Goal: Information Seeking & Learning: Learn about a topic

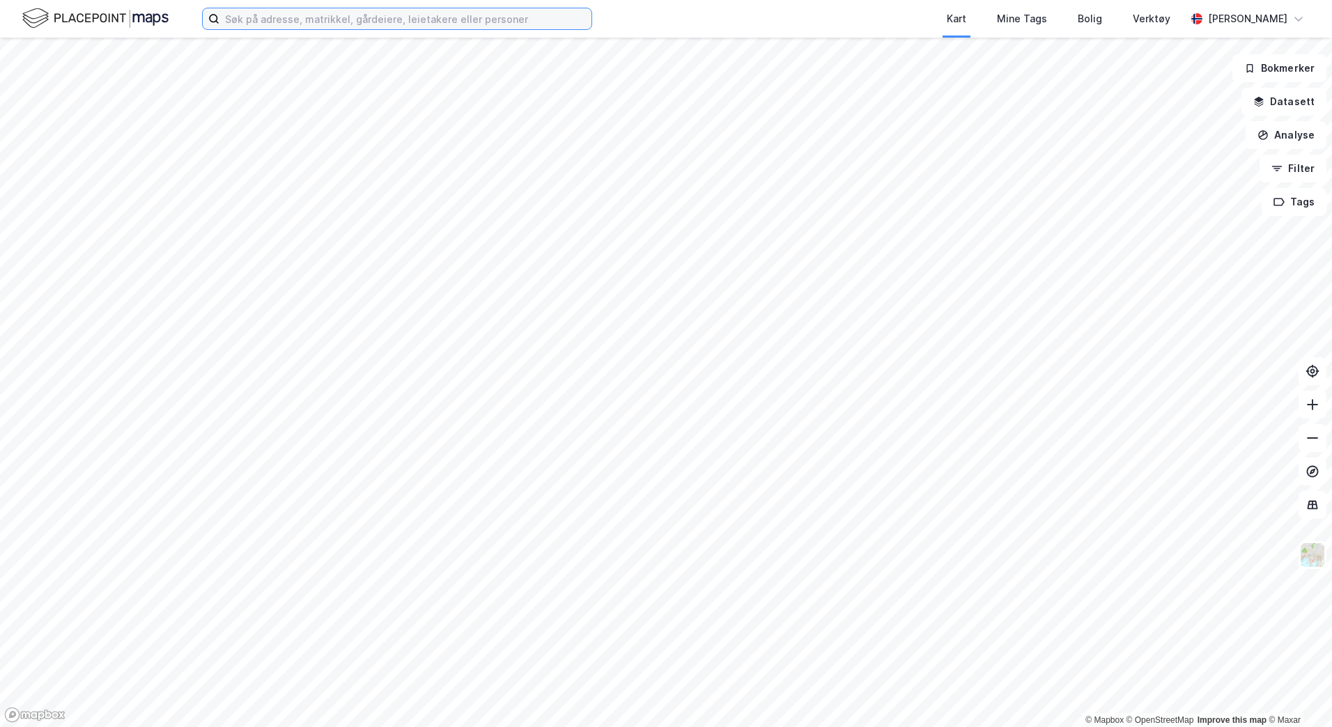
click at [276, 20] on input at bounding box center [405, 18] width 372 height 21
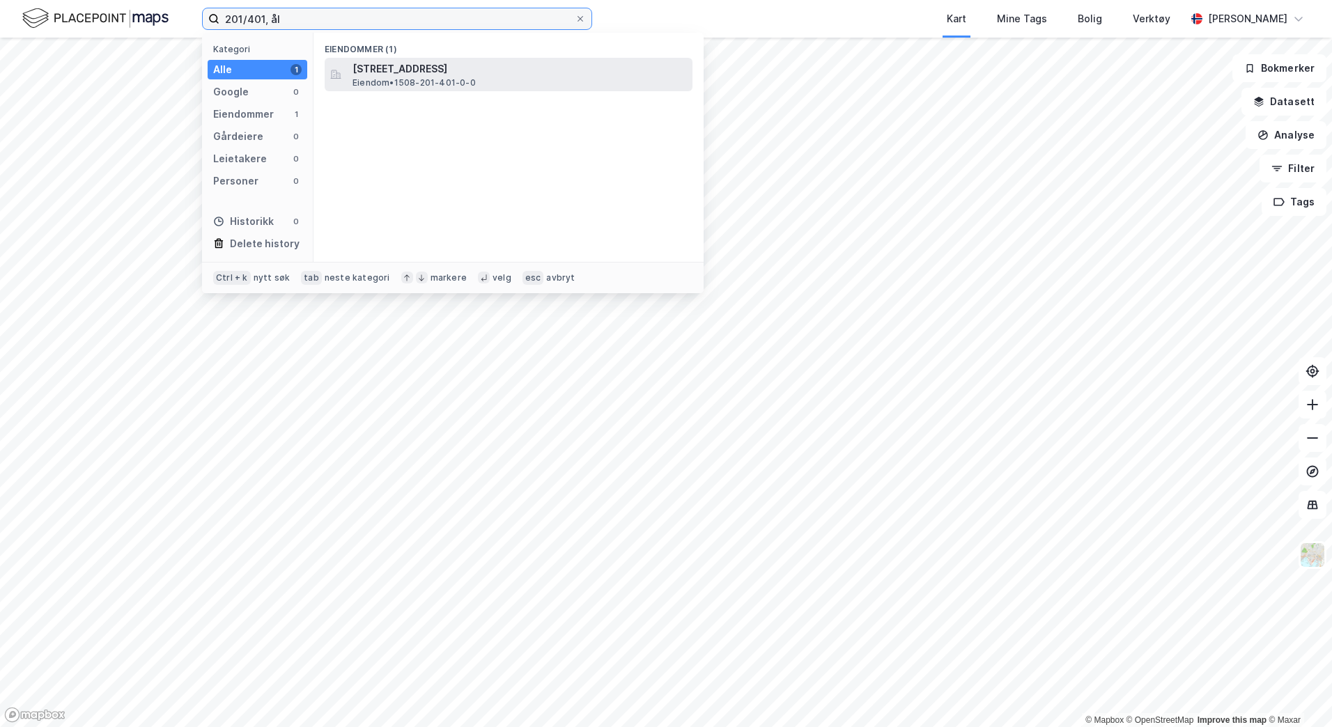
type input "201/401, ål"
click at [498, 75] on span "[STREET_ADDRESS]" at bounding box center [519, 69] width 334 height 17
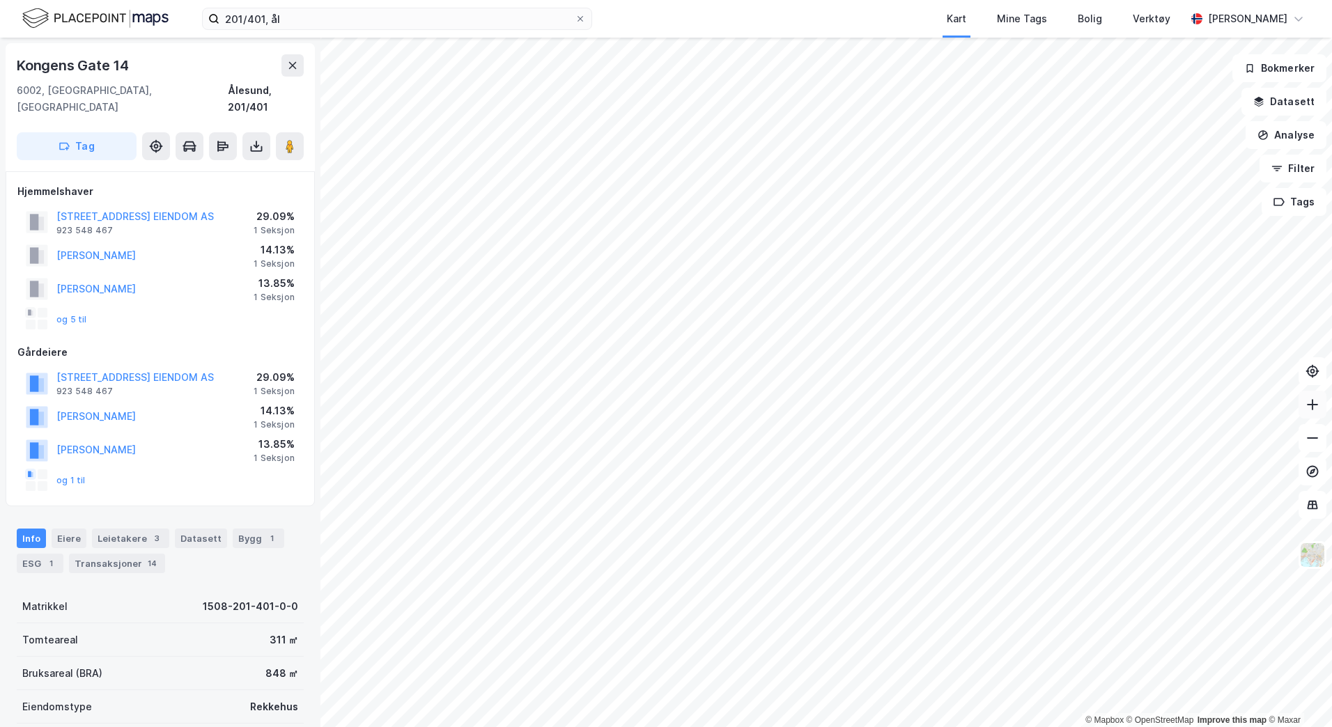
click at [1318, 416] on button at bounding box center [1312, 405] width 28 height 28
click at [1314, 561] on img at bounding box center [1312, 555] width 26 height 26
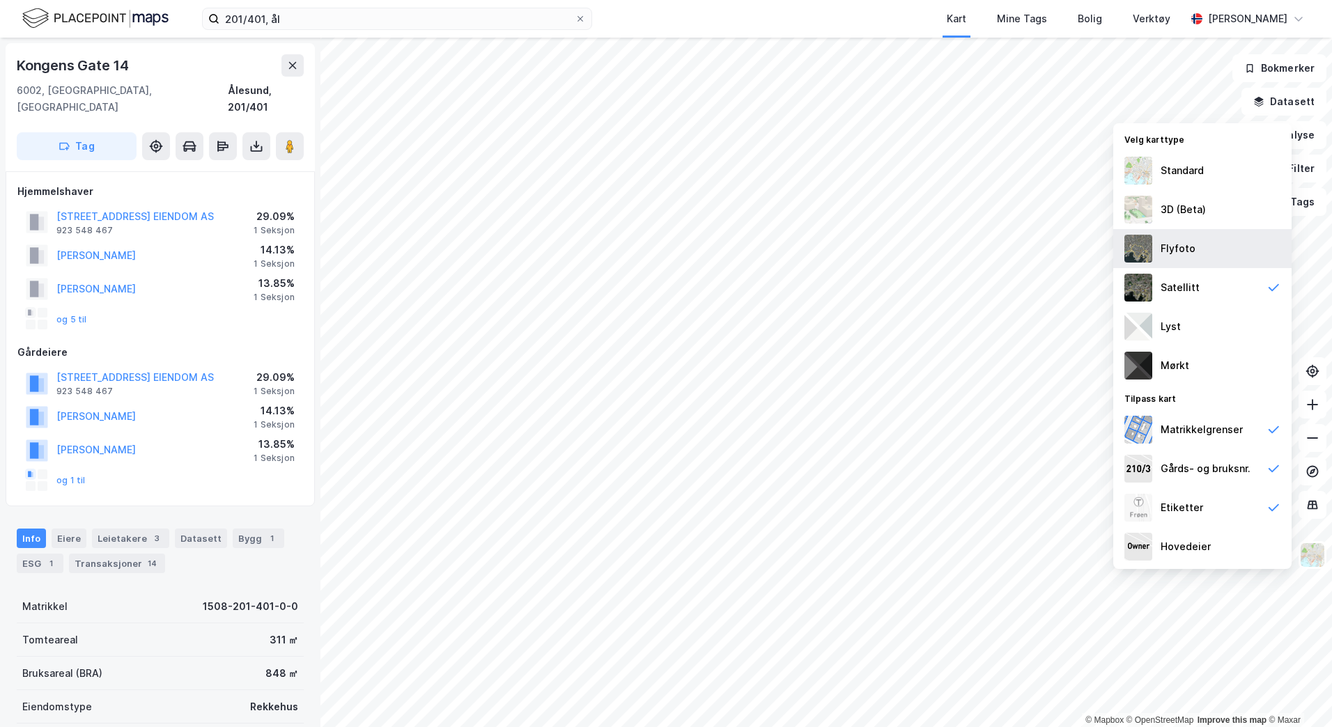
click at [1189, 248] on div "Flyfoto" at bounding box center [1177, 248] width 35 height 17
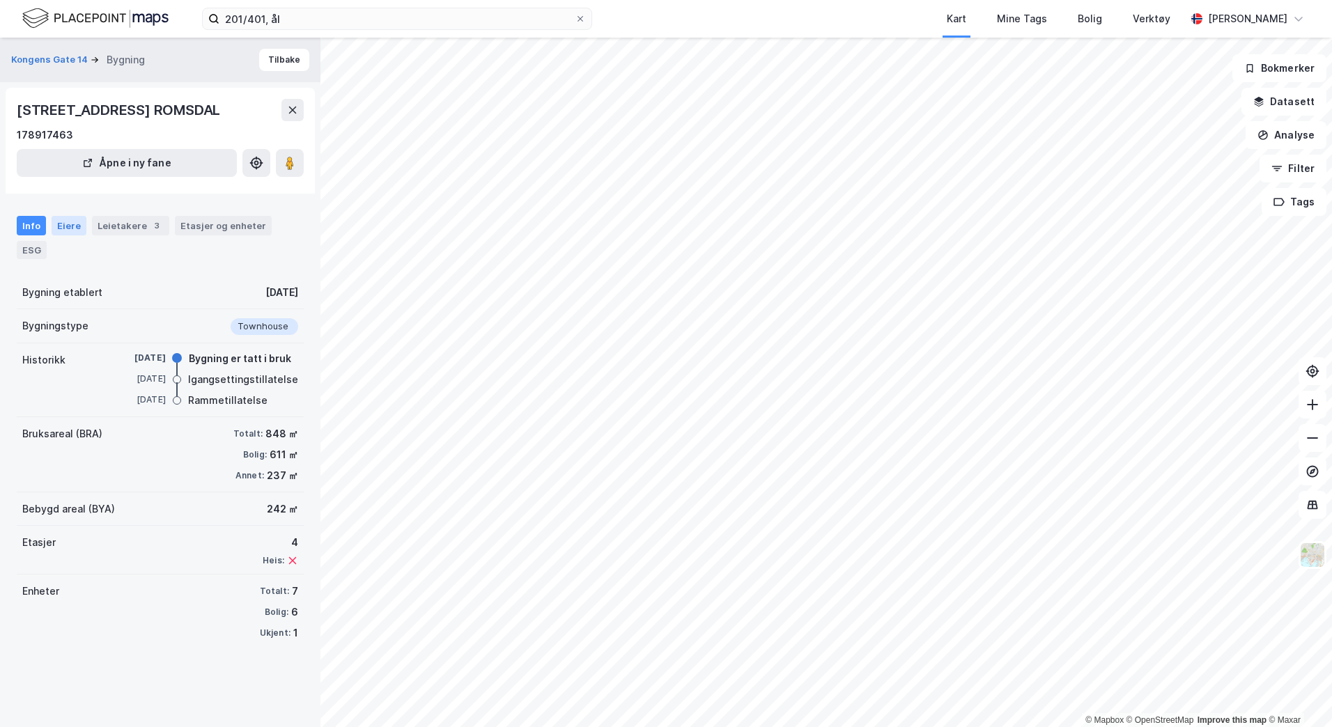
click at [67, 235] on div "Eiere" at bounding box center [69, 225] width 35 height 19
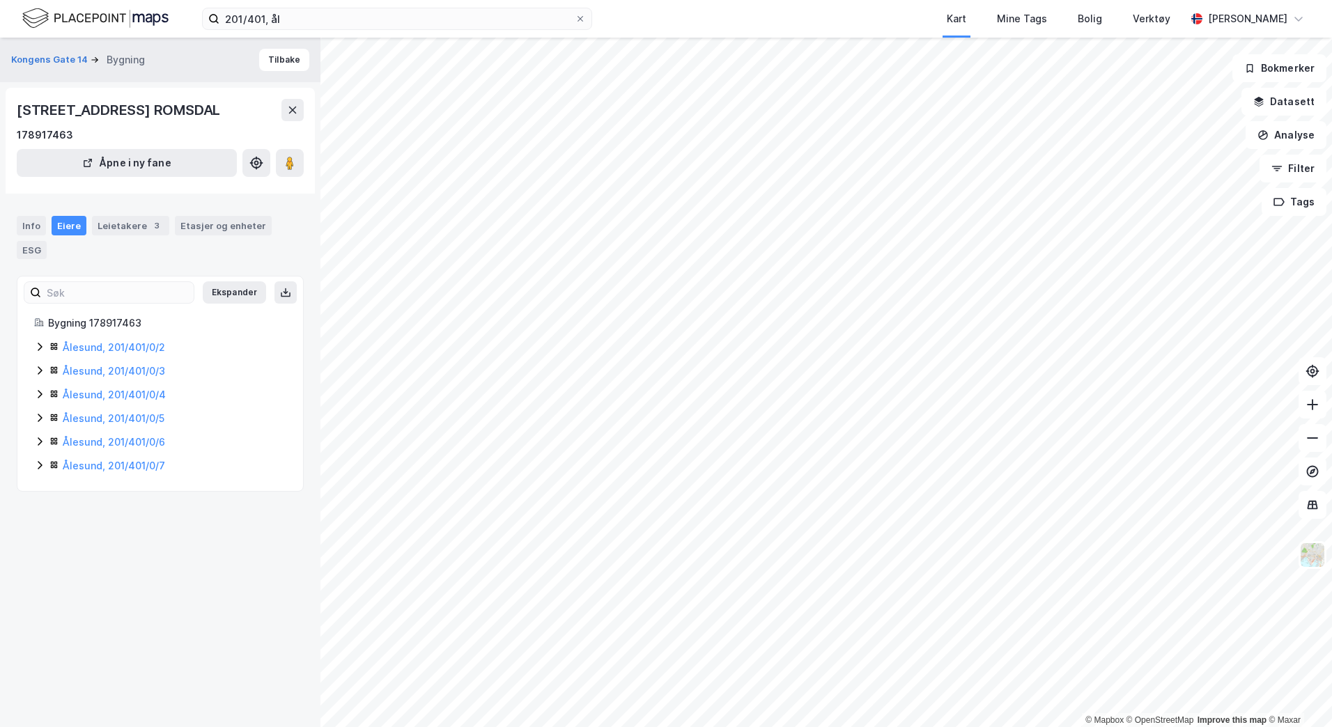
click at [40, 351] on icon at bounding box center [40, 347] width 4 height 8
click at [40, 352] on icon at bounding box center [39, 346] width 11 height 11
click at [41, 375] on icon at bounding box center [40, 370] width 4 height 8
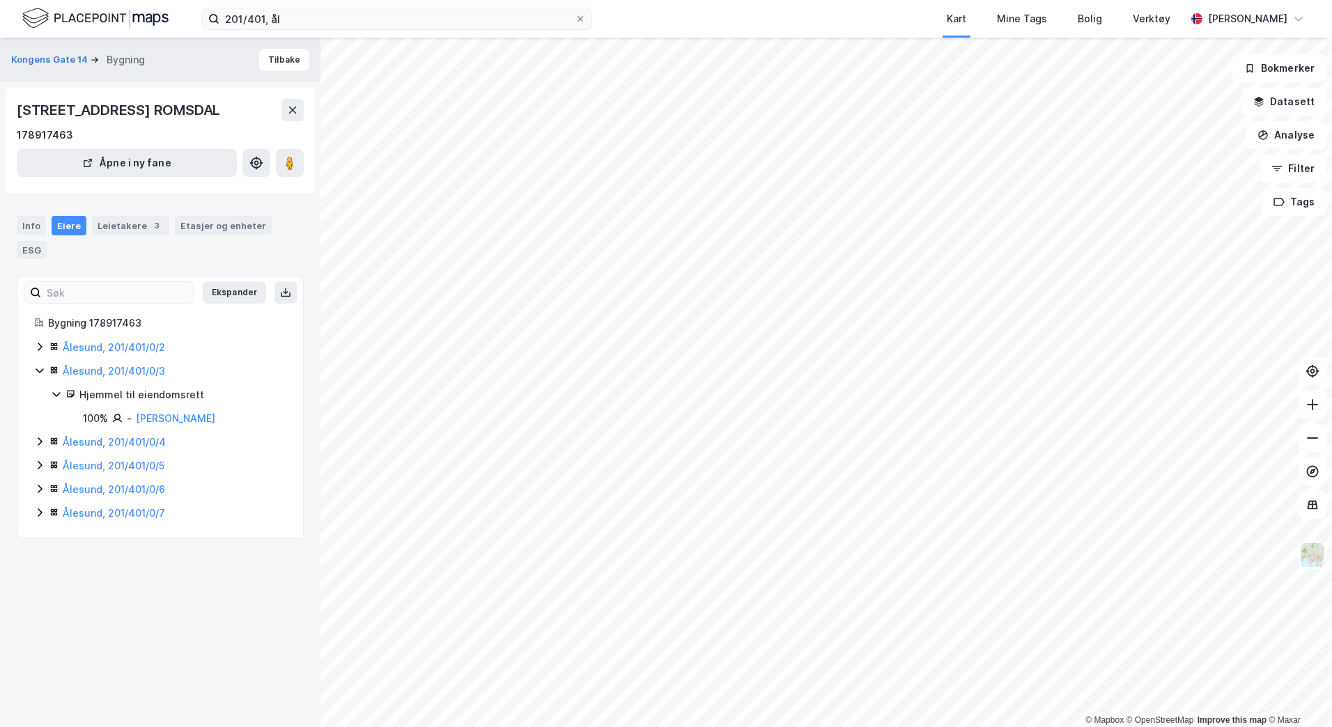
click at [41, 376] on icon at bounding box center [39, 370] width 11 height 11
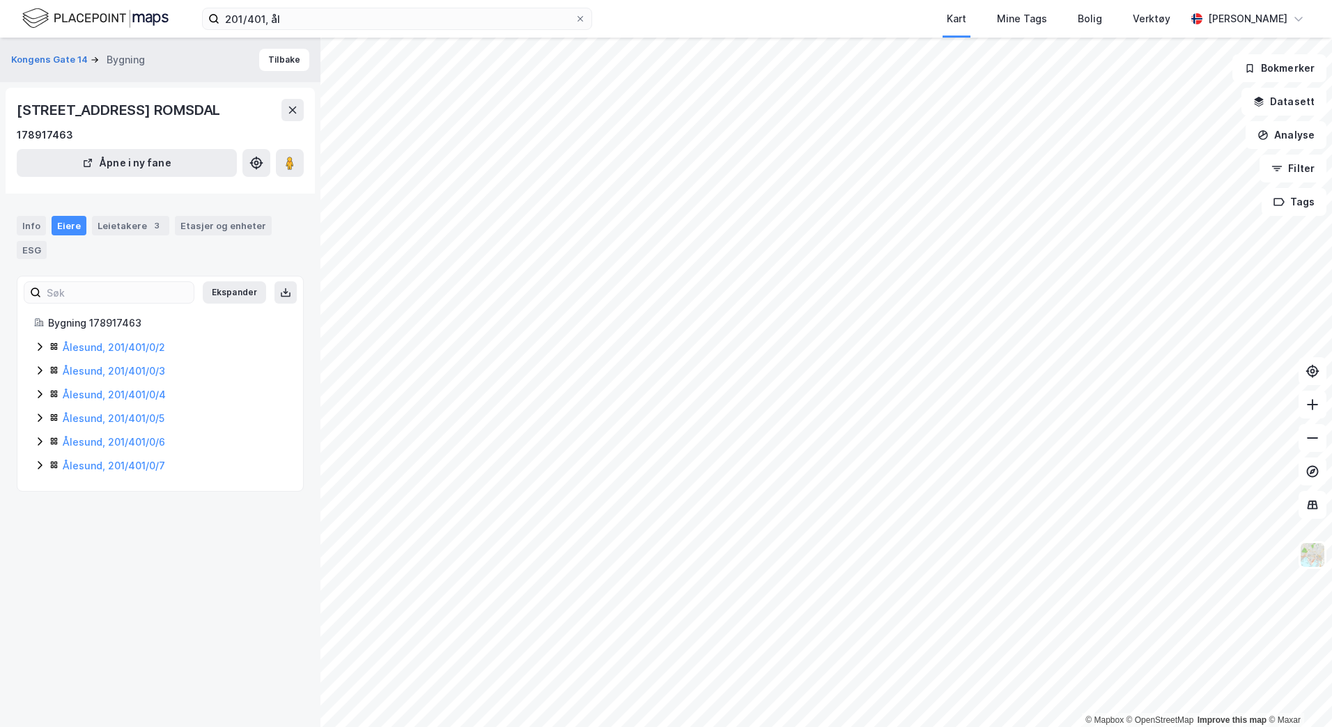
click at [39, 400] on icon at bounding box center [39, 394] width 11 height 11
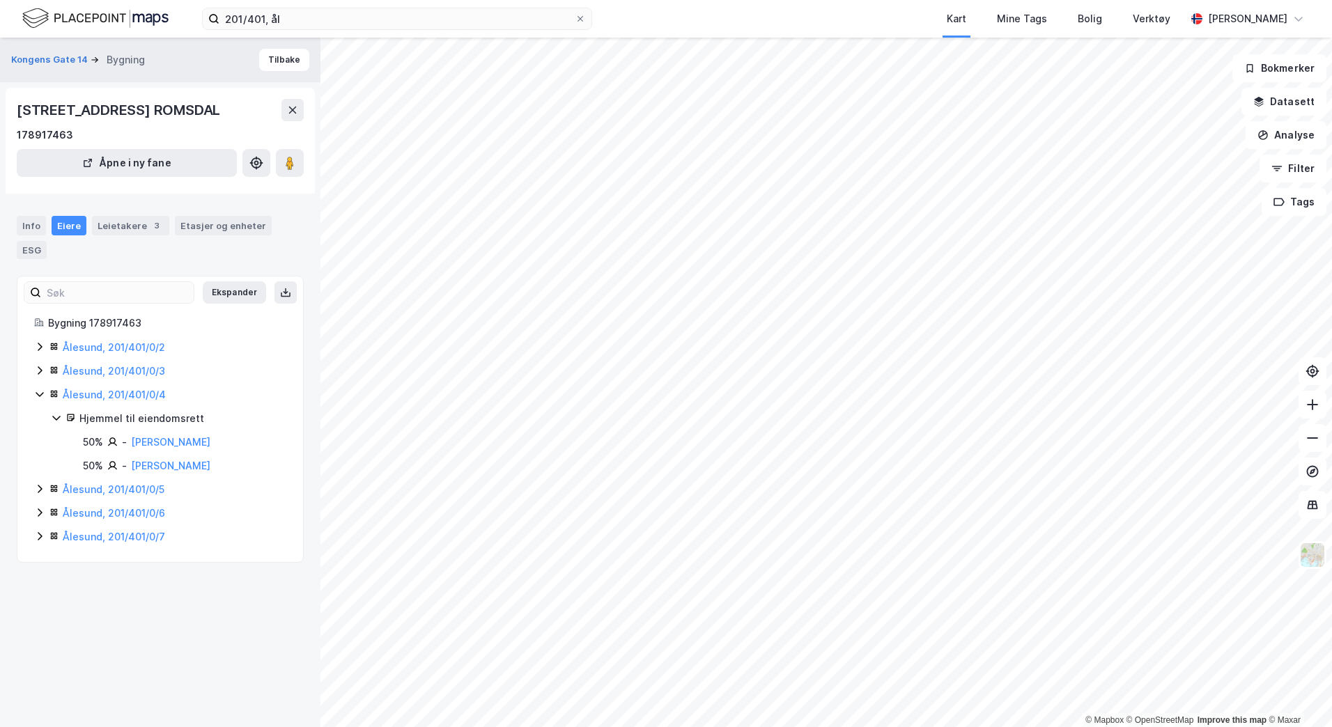
click at [39, 400] on icon at bounding box center [39, 394] width 11 height 11
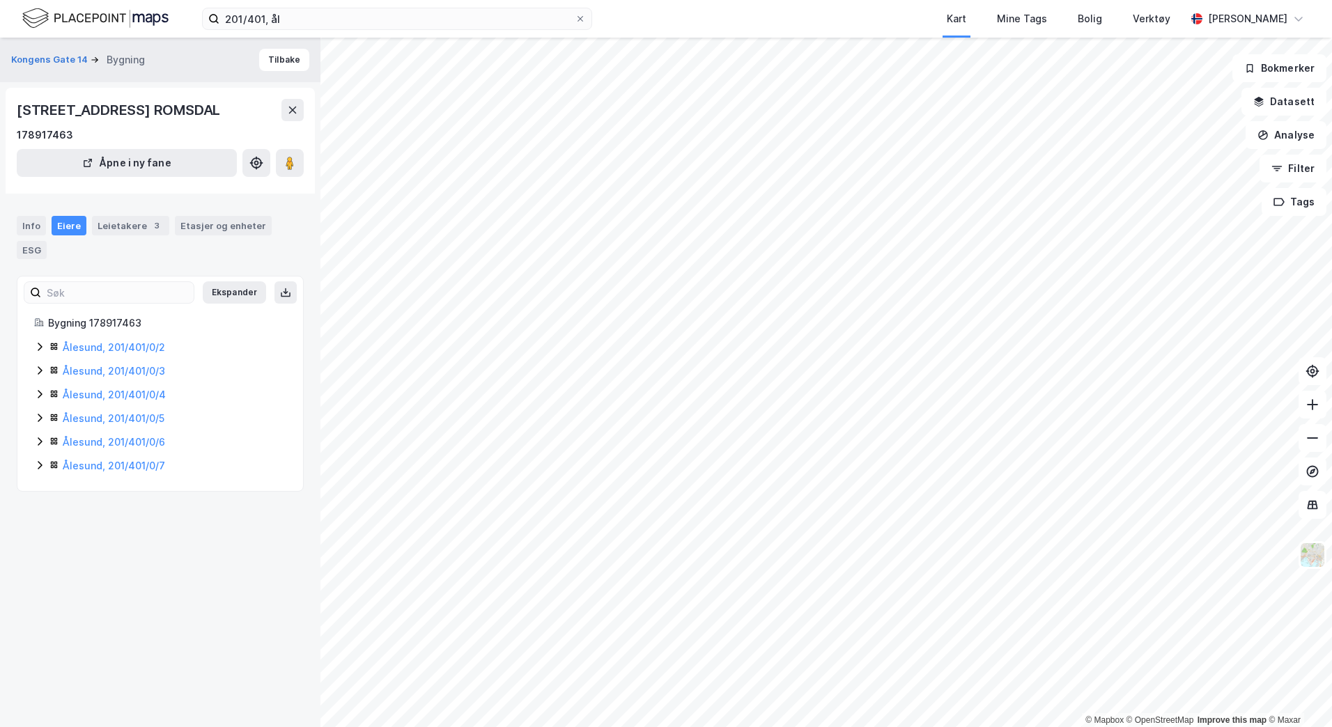
click at [37, 427] on div "Ålesund, 201/401/0/5" at bounding box center [160, 418] width 252 height 17
click at [38, 423] on icon at bounding box center [39, 417] width 11 height 11
click at [38, 446] on icon at bounding box center [40, 441] width 4 height 8
click at [38, 447] on icon at bounding box center [39, 441] width 11 height 11
click at [40, 471] on icon at bounding box center [39, 465] width 11 height 11
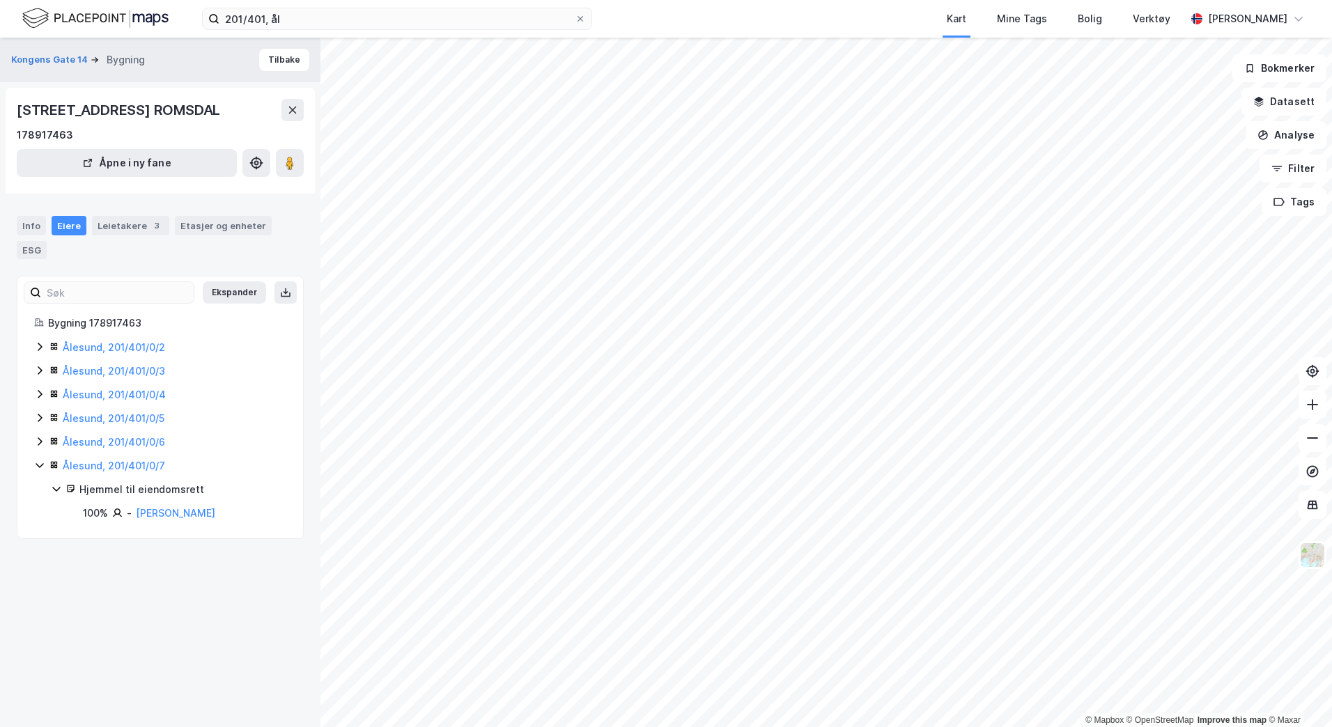
click at [40, 471] on icon at bounding box center [39, 465] width 11 height 11
click at [119, 235] on div "Leietakere 3" at bounding box center [130, 225] width 77 height 19
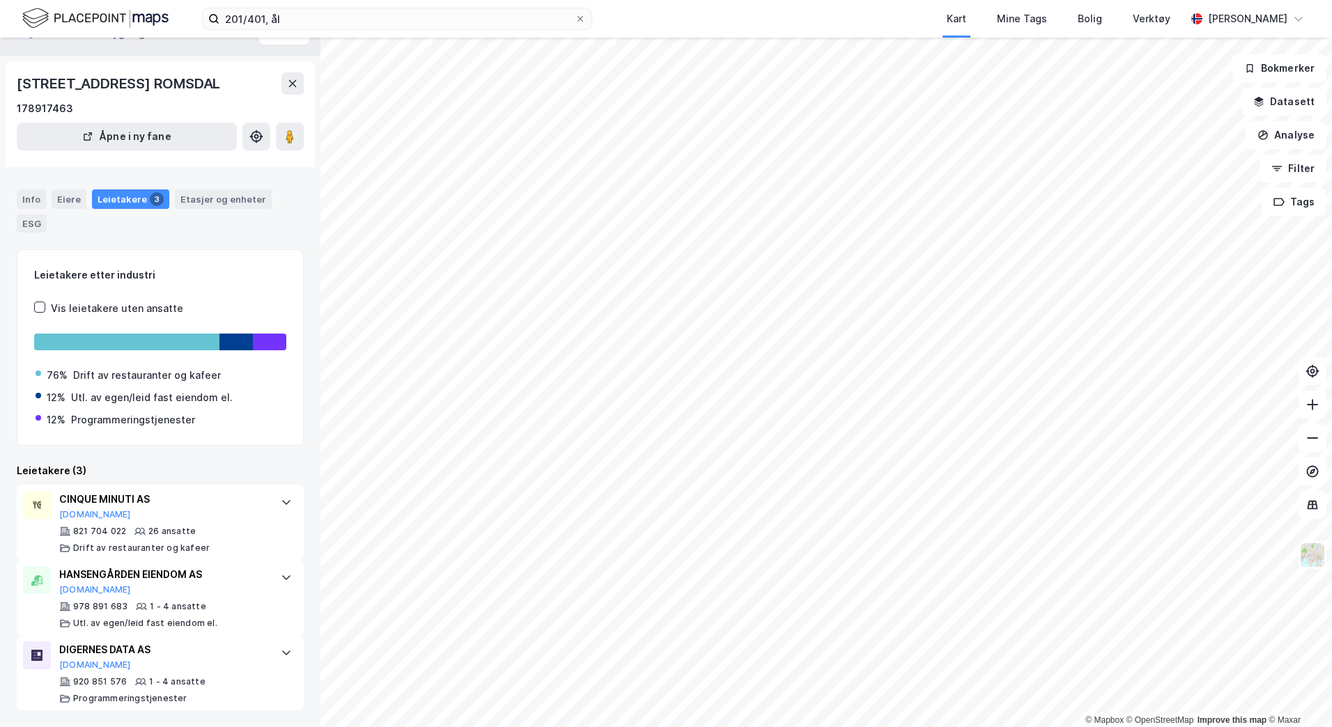
scroll to position [49, 0]
click at [38, 193] on div "Info" at bounding box center [31, 198] width 29 height 19
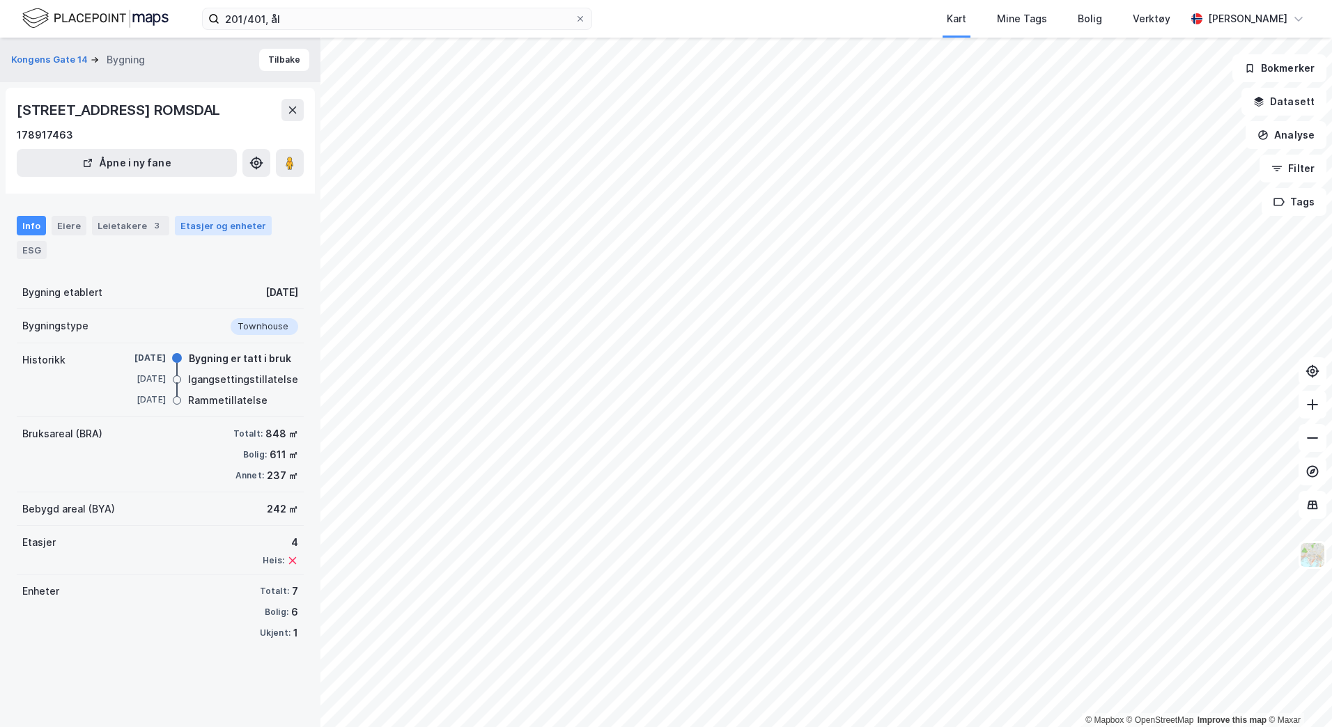
click at [221, 232] on div "Etasjer og enheter" at bounding box center [223, 225] width 86 height 13
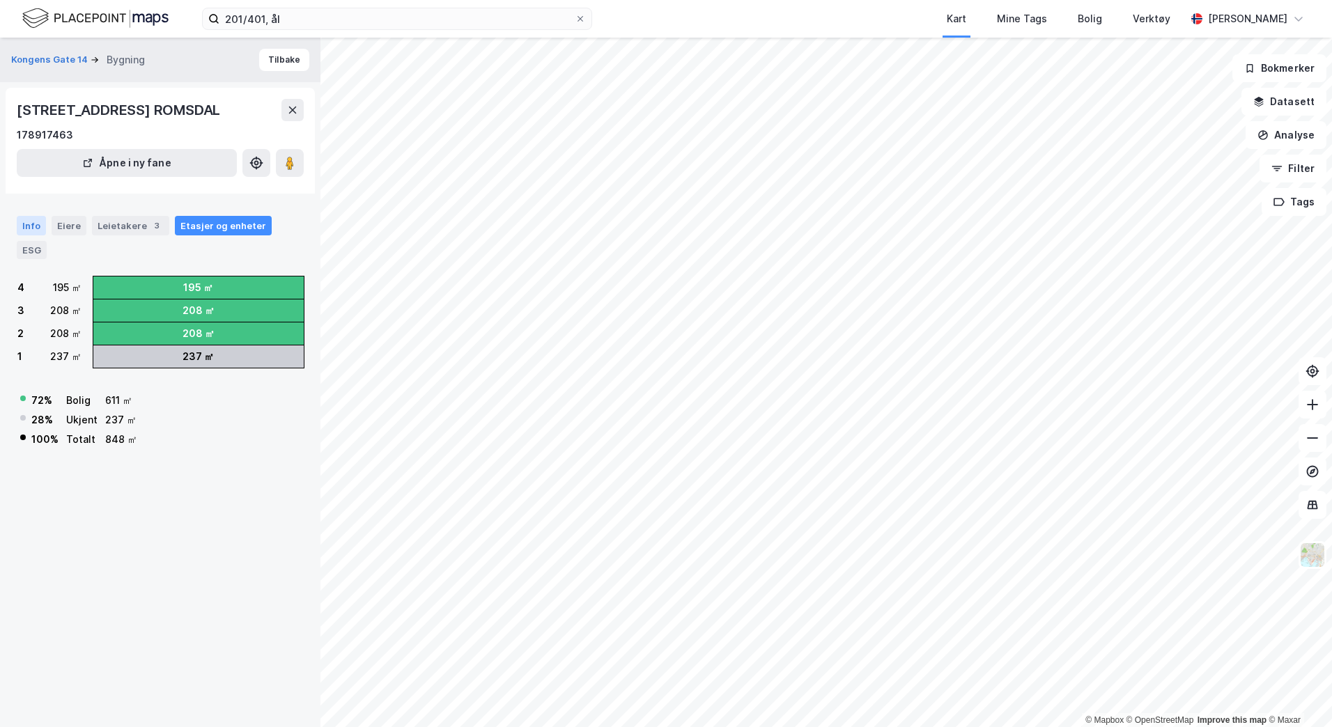
click at [29, 235] on div "Info" at bounding box center [31, 225] width 29 height 19
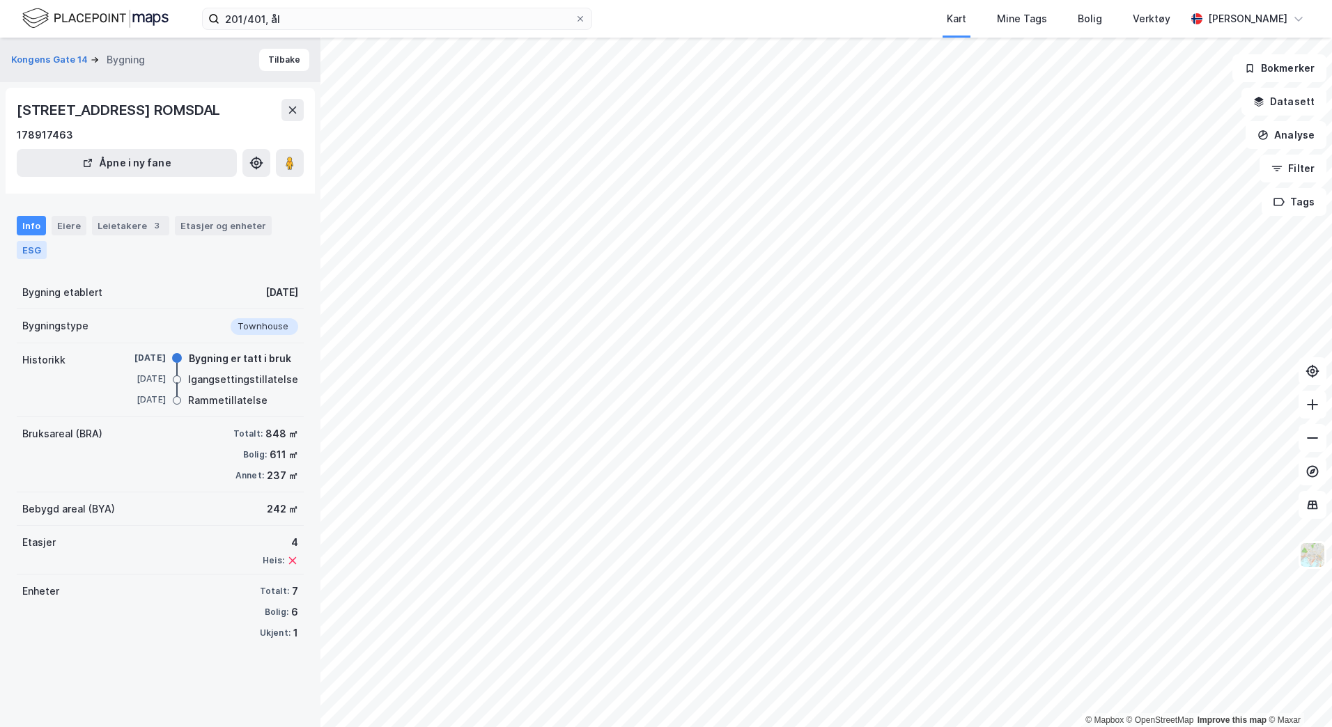
click at [31, 259] on div "ESG" at bounding box center [32, 250] width 30 height 18
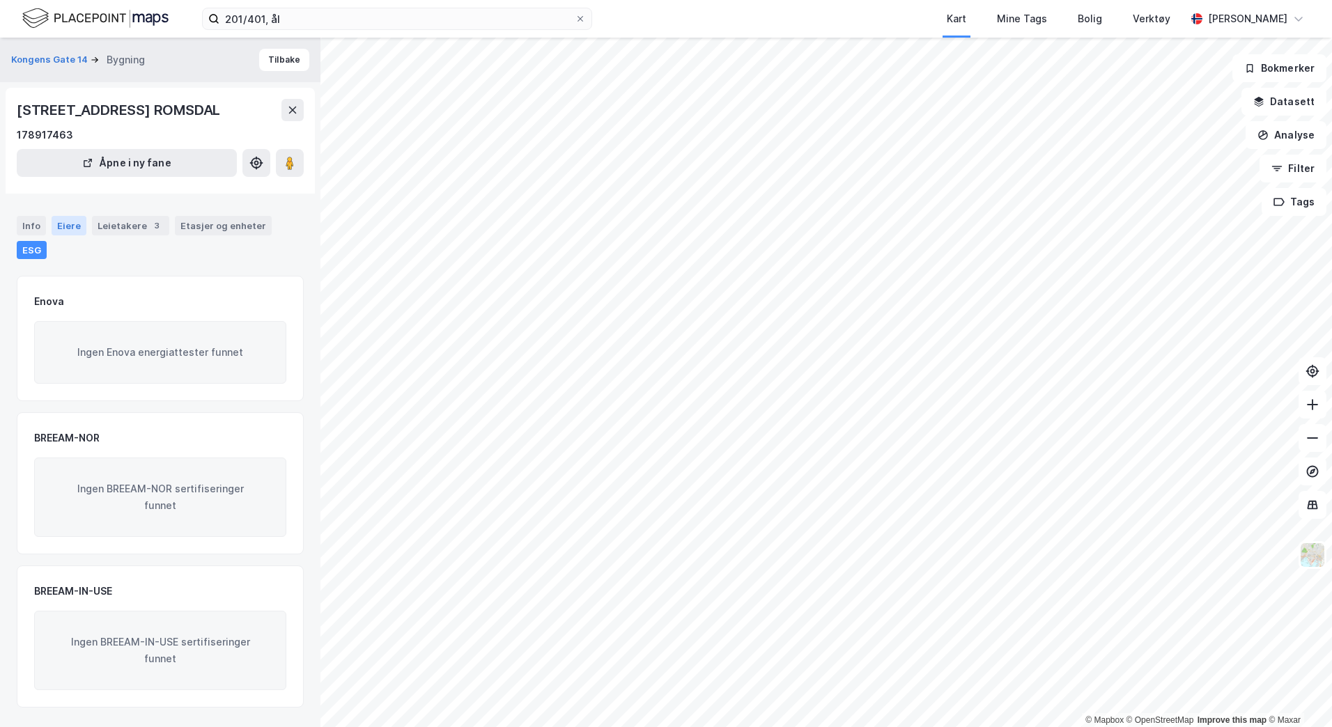
click at [58, 235] on div "Eiere" at bounding box center [69, 225] width 35 height 19
